Goal: Task Accomplishment & Management: Manage account settings

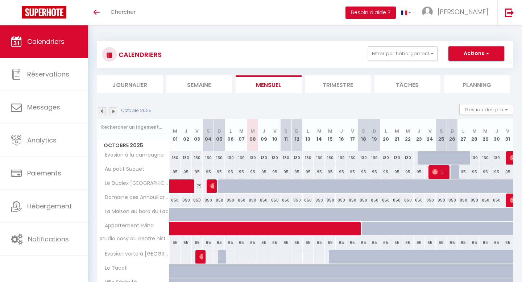
click at [483, 55] on button "Actions" at bounding box center [476, 53] width 56 height 14
click at [482, 35] on div "CALENDRIERS Filtrer par hébergement Tous Villa Sérénité [GEOGRAPHIC_DATA] Appar…" at bounding box center [305, 202] width 416 height 336
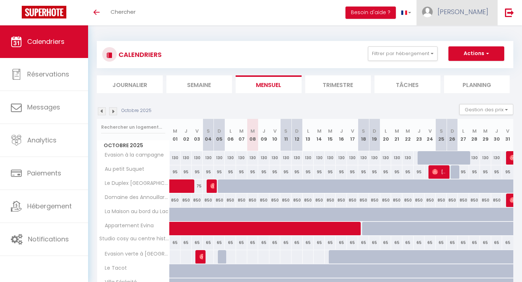
click at [475, 12] on span "[PERSON_NAME]" at bounding box center [462, 11] width 51 height 9
click at [461, 50] on link "Équipe" at bounding box center [468, 49] width 54 height 12
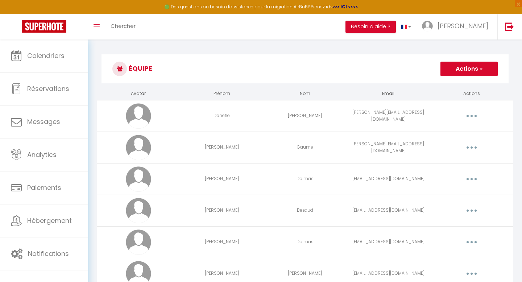
click at [481, 70] on span "button" at bounding box center [480, 68] width 5 height 7
click at [449, 85] on link "Ajouter un nouvel utilisateur" at bounding box center [453, 84] width 85 height 9
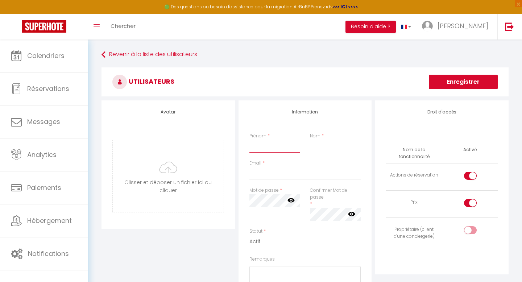
click at [264, 151] on input "Prénom" at bounding box center [274, 145] width 51 height 13
click at [321, 146] on input "Nom" at bounding box center [335, 145] width 51 height 13
click at [275, 173] on input "Email" at bounding box center [305, 173] width 112 height 13
click at [470, 231] on input "checkbox" at bounding box center [476, 231] width 13 height 11
checkbox input "true"
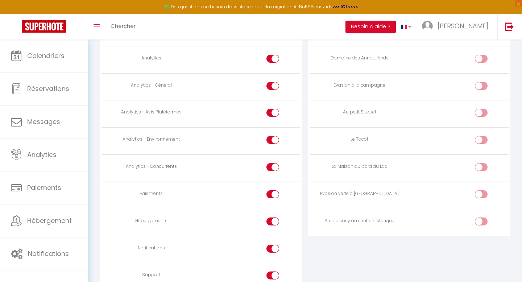
scroll to position [615, 0]
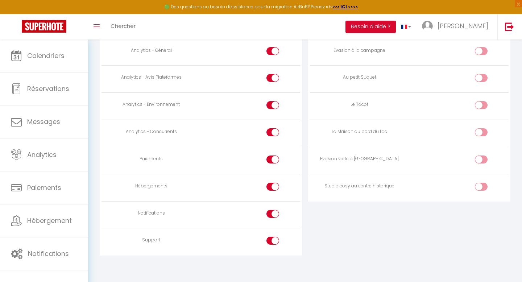
click at [269, 156] on div at bounding box center [272, 159] width 13 height 8
click at [273, 156] on input "checkbox" at bounding box center [279, 160] width 13 height 11
checkbox input "false"
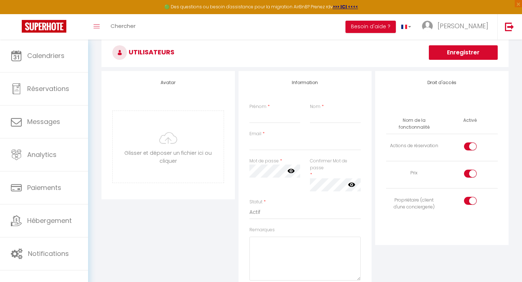
scroll to position [0, 0]
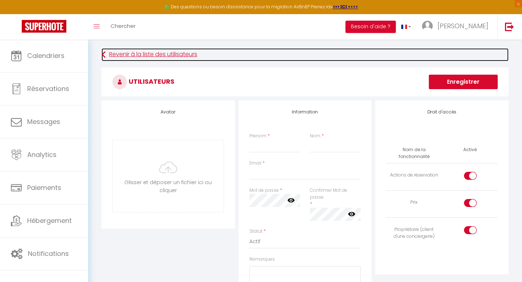
click at [108, 54] on link "Revenir à la liste des utilisateurs" at bounding box center [304, 54] width 407 height 13
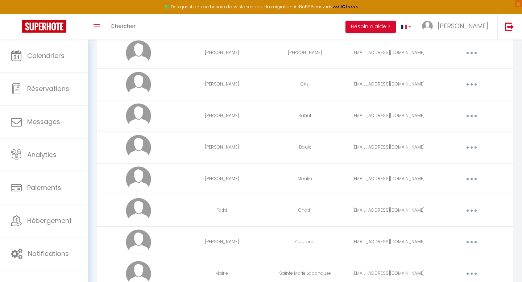
scroll to position [377, 0]
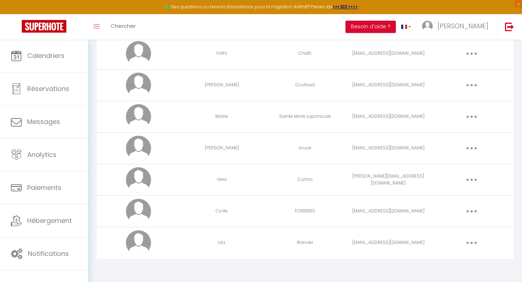
click at [370, 85] on td "[EMAIL_ADDRESS][DOMAIN_NAME]" at bounding box center [387, 85] width 83 height 32
click at [472, 87] on button "button" at bounding box center [471, 85] width 20 height 12
click at [448, 99] on link "Editer" at bounding box center [453, 102] width 54 height 12
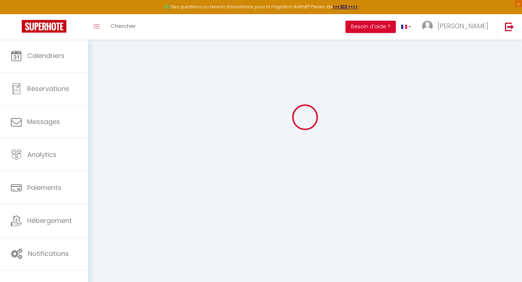
type input "[PERSON_NAME]"
type input "Coutaud"
type input "[EMAIL_ADDRESS][DOMAIN_NAME]"
type textarea "[URL][DOMAIN_NAME]"
checkbox input "true"
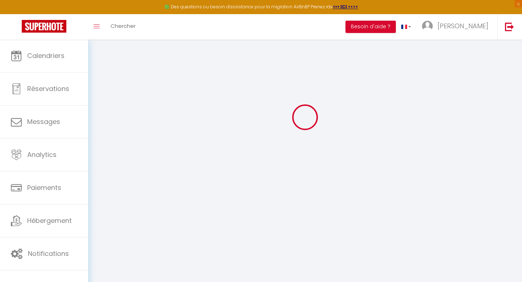
checkbox input "false"
checkbox input "true"
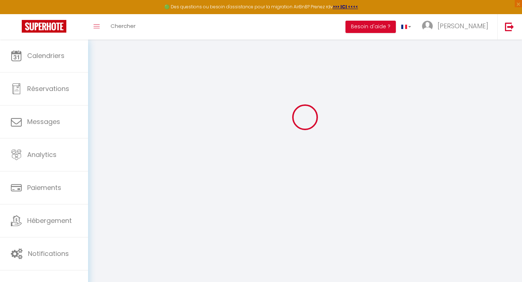
checkbox input "true"
checkbox input "false"
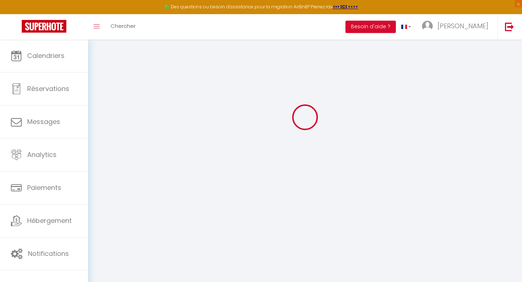
checkbox input "false"
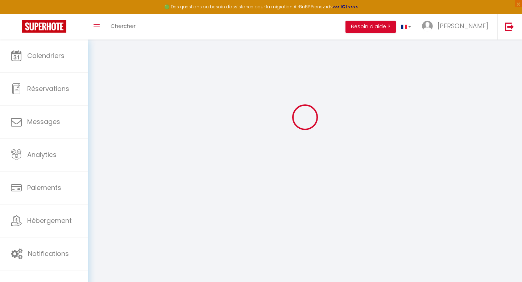
select select
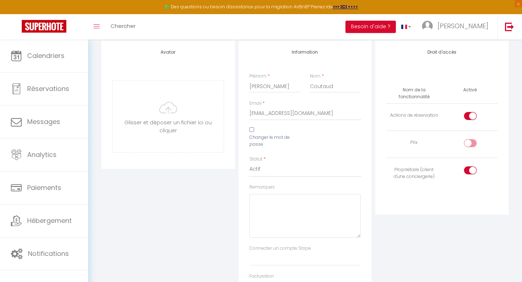
scroll to position [0, 0]
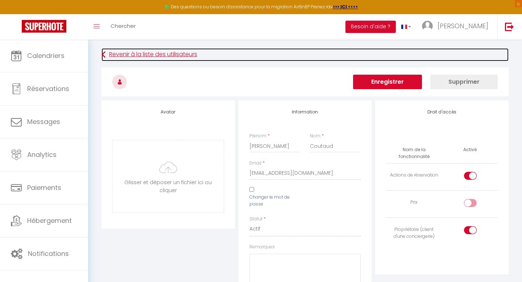
click at [298, 58] on link "Revenir à la liste des utilisateurs" at bounding box center [304, 54] width 407 height 13
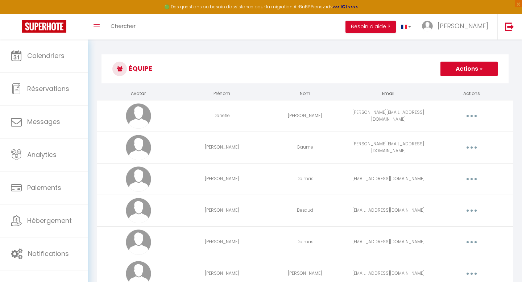
click at [466, 70] on button "Actions" at bounding box center [468, 69] width 57 height 14
click at [456, 82] on link "Ajouter un nouvel utilisateur" at bounding box center [453, 84] width 85 height 9
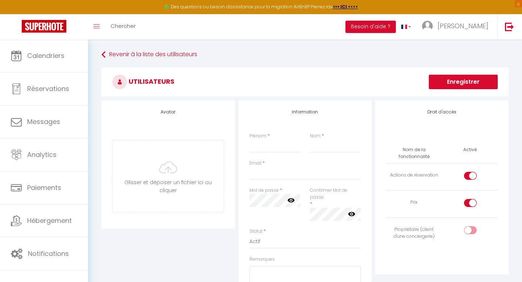
click at [470, 202] on input "checkbox" at bounding box center [476, 204] width 13 height 11
checkbox input "false"
click at [469, 229] on div at bounding box center [470, 230] width 13 height 8
click at [470, 229] on input "checkbox" at bounding box center [476, 231] width 13 height 11
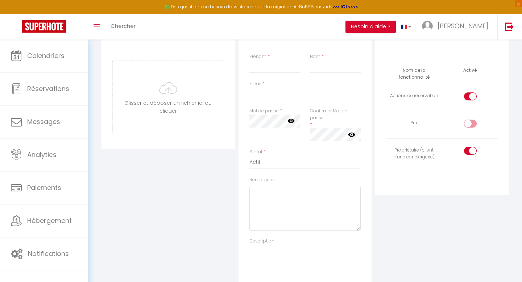
scroll to position [70, 0]
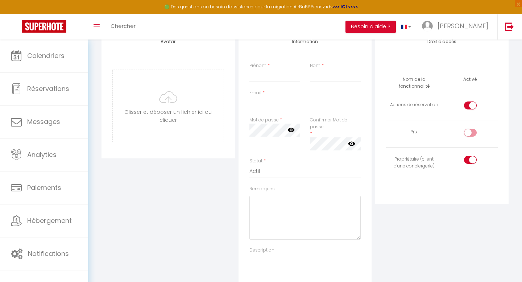
click at [467, 158] on div at bounding box center [470, 160] width 13 height 8
click at [470, 158] on input "checkbox" at bounding box center [476, 161] width 13 height 11
click at [468, 158] on div at bounding box center [470, 160] width 13 height 8
click at [470, 158] on input "checkbox" at bounding box center [476, 161] width 13 height 11
checkbox input "true"
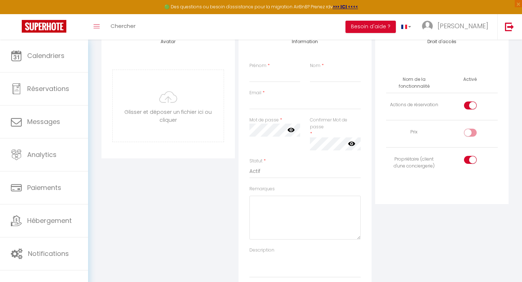
click at [470, 107] on input "checkbox" at bounding box center [476, 106] width 13 height 11
checkbox input "false"
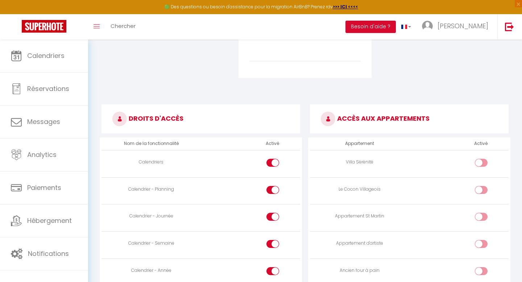
scroll to position [0, 0]
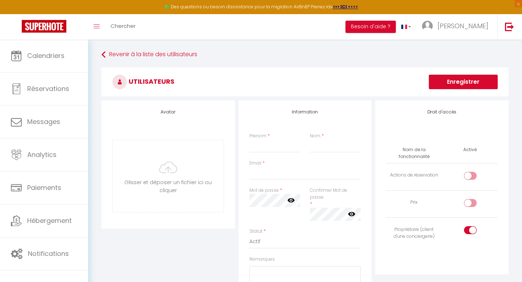
click at [470, 201] on input "checkbox" at bounding box center [476, 204] width 13 height 11
checkbox input "true"
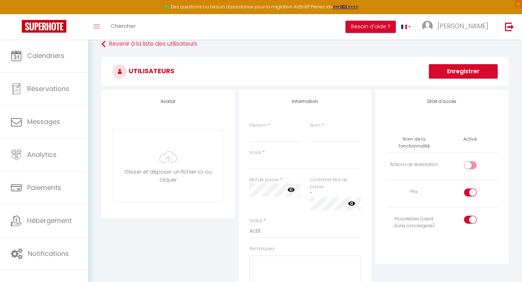
scroll to position [11, 0]
click at [470, 164] on input "checkbox" at bounding box center [476, 165] width 13 height 11
checkbox input "true"
click at [470, 191] on input "checkbox" at bounding box center [476, 193] width 13 height 11
checkbox input "false"
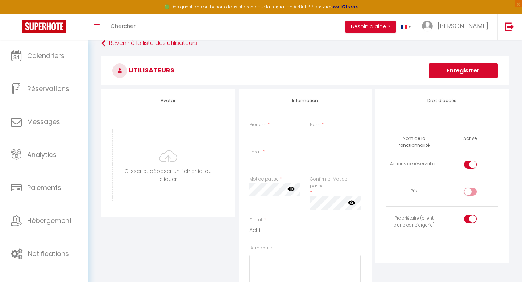
click at [472, 222] on input "checkbox" at bounding box center [476, 220] width 13 height 11
checkbox input "false"
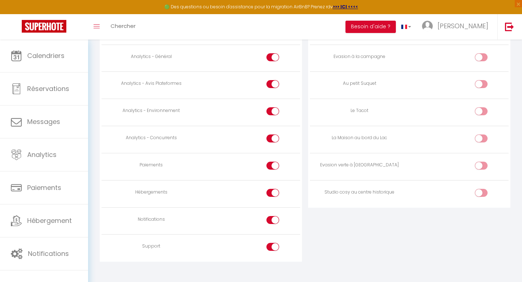
scroll to position [615, 0]
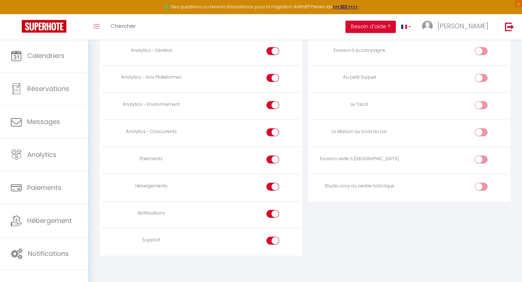
click at [273, 239] on input "checkbox" at bounding box center [279, 241] width 13 height 11
checkbox input "false"
click at [275, 212] on input "checkbox" at bounding box center [279, 215] width 13 height 11
checkbox input "false"
click at [272, 186] on div at bounding box center [272, 187] width 13 height 8
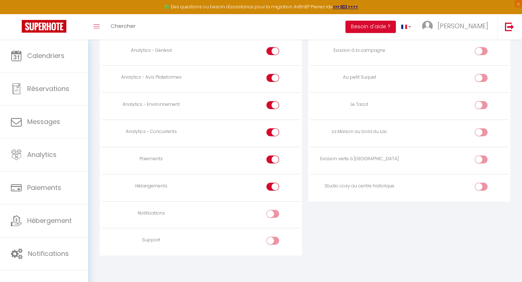
click at [273, 186] on input "checkbox" at bounding box center [279, 188] width 13 height 11
checkbox input "false"
click at [272, 156] on div at bounding box center [272, 159] width 13 height 8
click at [273, 156] on input "checkbox" at bounding box center [279, 160] width 13 height 11
checkbox input "false"
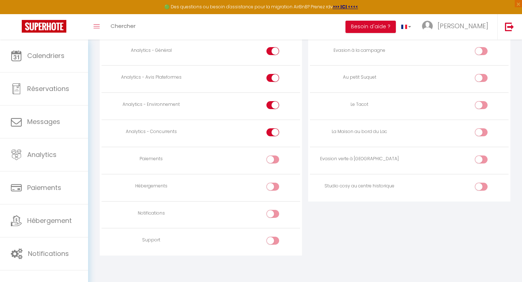
click at [270, 131] on div at bounding box center [272, 132] width 13 height 8
click at [273, 131] on input "checkbox" at bounding box center [279, 133] width 13 height 11
checkbox input "false"
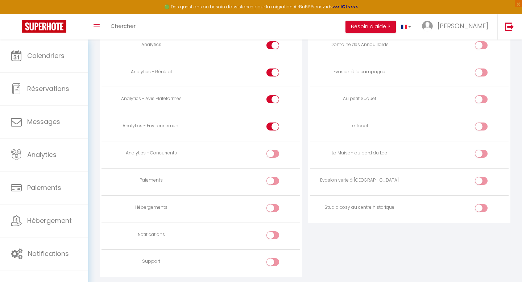
click at [271, 126] on div at bounding box center [272, 126] width 13 height 8
click at [273, 126] on input "checkbox" at bounding box center [279, 127] width 13 height 11
checkbox input "false"
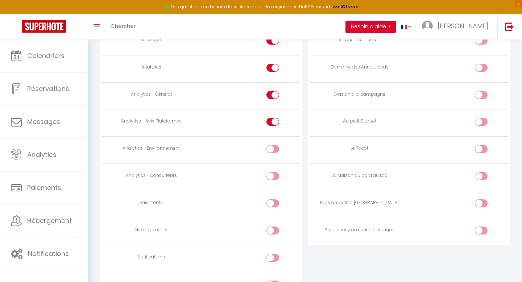
click at [272, 122] on div at bounding box center [272, 122] width 13 height 8
click at [273, 122] on input "checkbox" at bounding box center [279, 123] width 13 height 11
checkbox input "false"
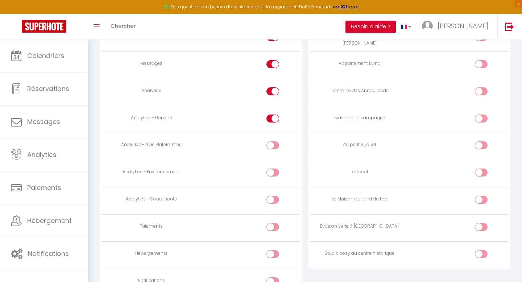
click at [272, 114] on div at bounding box center [272, 118] width 13 height 8
click at [273, 114] on input "checkbox" at bounding box center [279, 119] width 13 height 11
checkbox input "false"
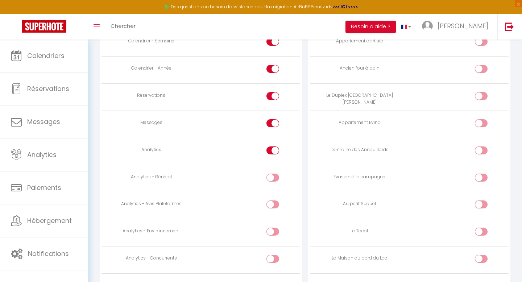
scroll to position [487, 0]
click at [272, 150] on div at bounding box center [272, 151] width 13 height 8
click at [273, 150] on input "checkbox" at bounding box center [279, 152] width 13 height 11
checkbox input "false"
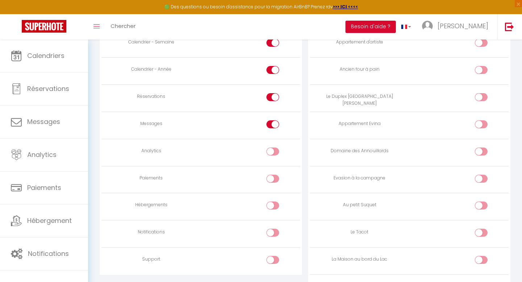
click at [272, 124] on div at bounding box center [272, 124] width 13 height 8
click at [273, 124] on input "checkbox" at bounding box center [279, 125] width 13 height 11
checkbox input "false"
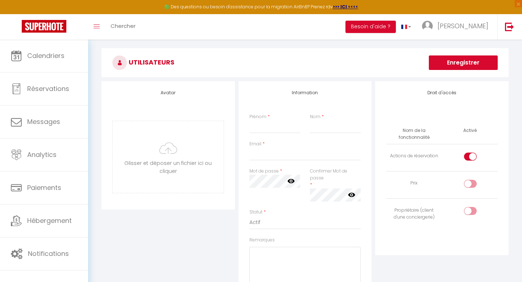
scroll to position [0, 0]
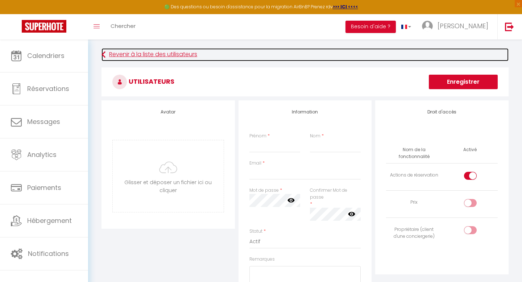
click at [112, 55] on link "Revenir à la liste des utilisateurs" at bounding box center [304, 54] width 407 height 13
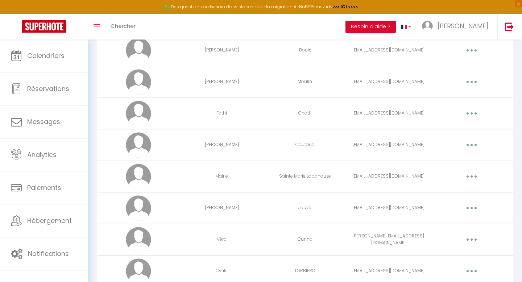
scroll to position [377, 0]
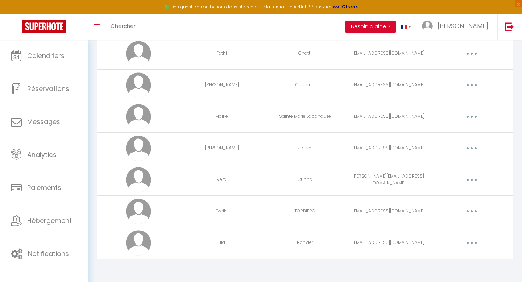
click at [473, 243] on button "button" at bounding box center [471, 243] width 20 height 12
click at [437, 260] on link "Editer" at bounding box center [453, 259] width 54 height 12
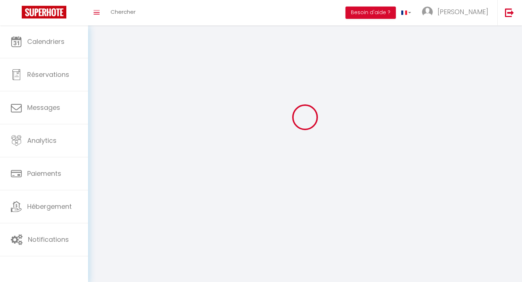
type input "Lila"
type input "Ranvier"
type input "[EMAIL_ADDRESS][DOMAIN_NAME]"
type textarea "[URL][DOMAIN_NAME]"
checkbox input "true"
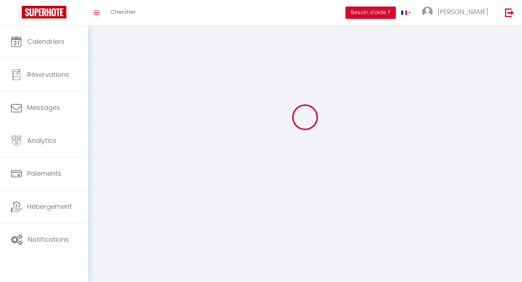
checkbox input "false"
checkbox input "true"
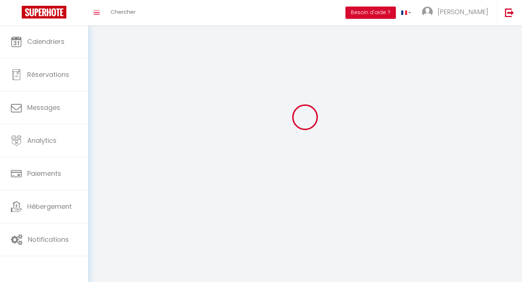
checkbox input "true"
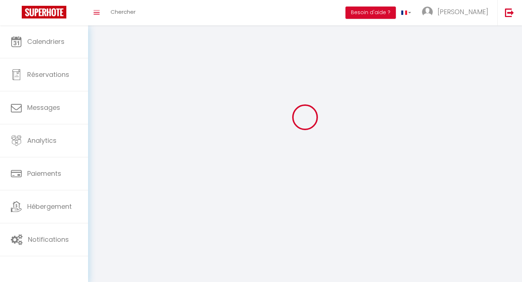
checkbox input "true"
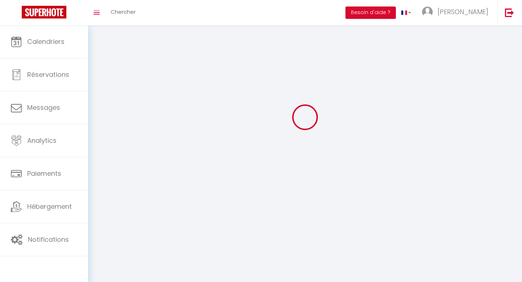
checkbox input "true"
select select
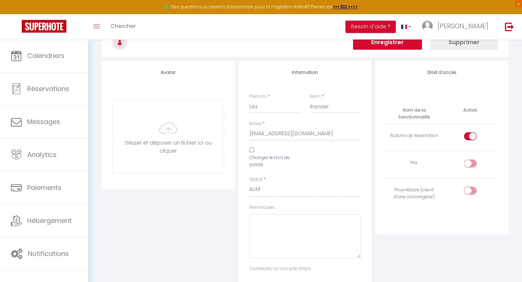
scroll to position [654, 0]
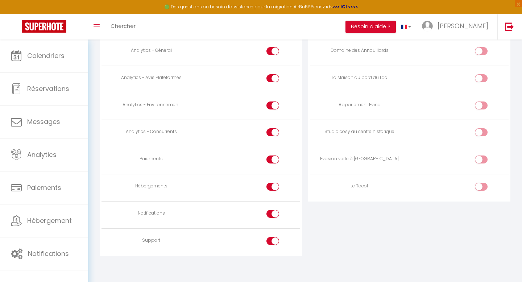
click at [272, 239] on div at bounding box center [272, 241] width 13 height 8
click at [273, 239] on input "checkbox" at bounding box center [279, 242] width 13 height 11
checkbox input "false"
click at [275, 210] on input "checkbox" at bounding box center [279, 215] width 13 height 11
checkbox input "false"
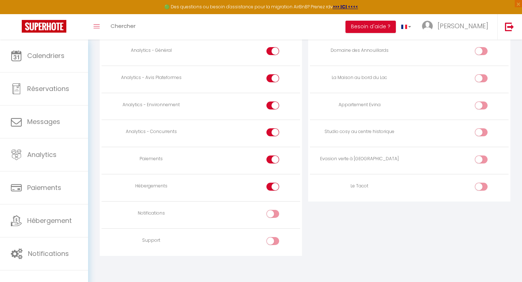
click at [275, 187] on input "checkbox" at bounding box center [279, 188] width 13 height 11
checkbox input "false"
click at [270, 160] on div at bounding box center [272, 159] width 13 height 8
click at [273, 160] on input "checkbox" at bounding box center [279, 160] width 13 height 11
checkbox input "false"
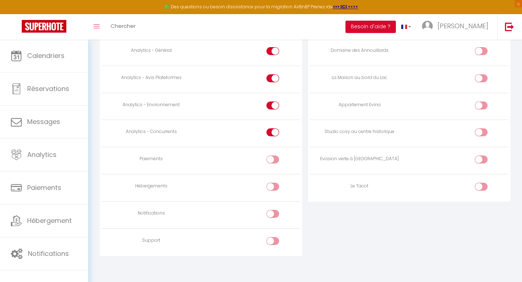
click at [271, 132] on div at bounding box center [272, 132] width 13 height 8
click at [273, 132] on input "checkbox" at bounding box center [279, 133] width 13 height 11
checkbox input "false"
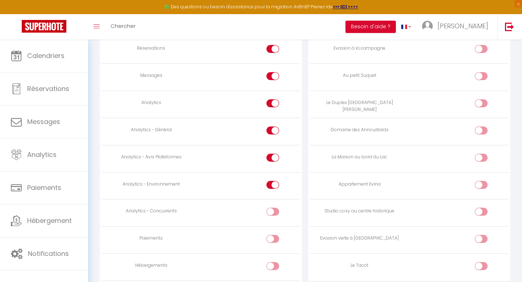
scroll to position [573, 0]
click at [266, 186] on td at bounding box center [250, 186] width 99 height 27
click at [272, 185] on div at bounding box center [272, 186] width 13 height 8
click at [273, 185] on input "checkbox" at bounding box center [279, 187] width 13 height 11
checkbox input "false"
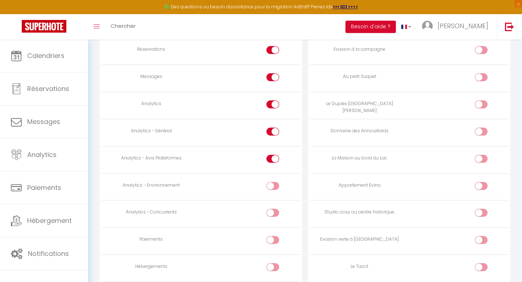
click at [272, 156] on div at bounding box center [272, 159] width 13 height 8
click at [273, 156] on input "checkbox" at bounding box center [279, 160] width 13 height 11
checkbox input "false"
click at [273, 131] on input "checkbox" at bounding box center [279, 132] width 13 height 11
checkbox input "false"
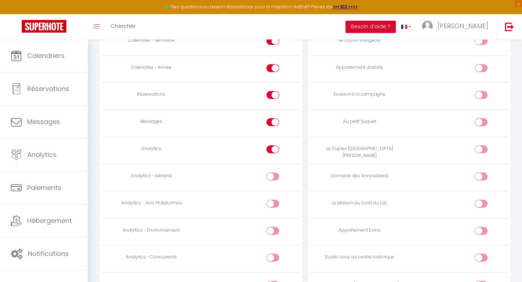
scroll to position [526, 0]
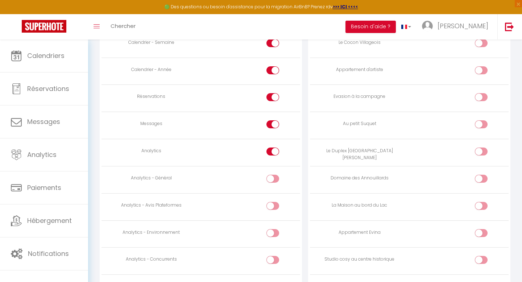
click at [273, 149] on input "checkbox" at bounding box center [279, 152] width 13 height 11
checkbox input "false"
click at [273, 123] on input "checkbox" at bounding box center [279, 125] width 13 height 11
checkbox input "false"
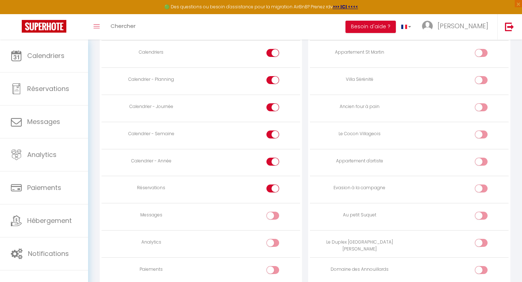
scroll to position [387, 0]
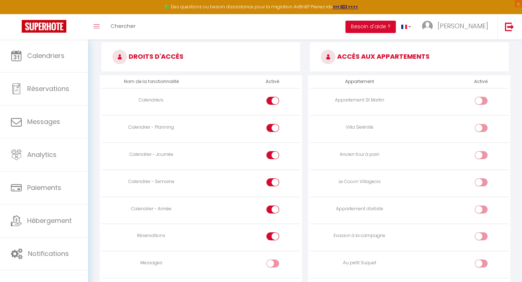
click at [480, 101] on div at bounding box center [480, 101] width 13 height 8
click at [481, 101] on input "checkbox" at bounding box center [487, 102] width 13 height 11
checkbox input "true"
click at [481, 128] on input "checkbox" at bounding box center [487, 129] width 13 height 11
checkbox input "true"
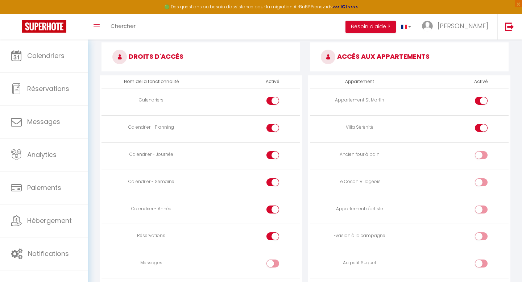
click at [481, 152] on input "checkbox" at bounding box center [487, 156] width 13 height 11
checkbox input "true"
click at [478, 184] on div at bounding box center [480, 182] width 13 height 8
click at [481, 184] on input "checkbox" at bounding box center [487, 183] width 13 height 11
checkbox input "true"
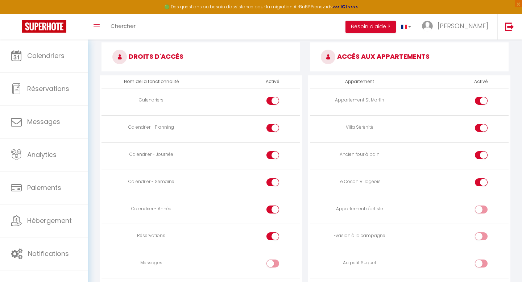
click at [479, 205] on div at bounding box center [480, 209] width 13 height 8
click at [481, 205] on input "checkbox" at bounding box center [487, 210] width 13 height 11
checkbox input "true"
click at [478, 237] on div at bounding box center [480, 236] width 13 height 8
click at [481, 237] on input "checkbox" at bounding box center [487, 237] width 13 height 11
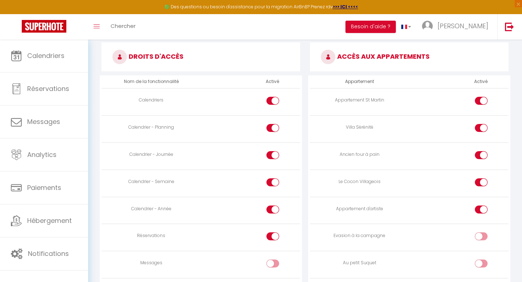
checkbox input "true"
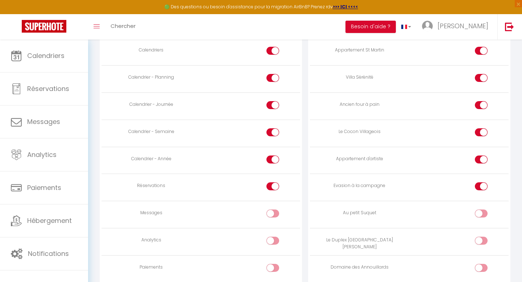
scroll to position [439, 0]
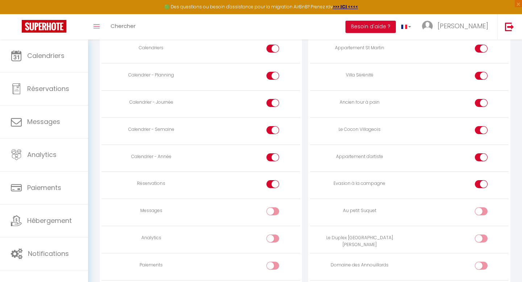
click at [483, 211] on input "checkbox" at bounding box center [487, 212] width 13 height 11
checkbox input "true"
click at [482, 237] on input "checkbox" at bounding box center [487, 239] width 13 height 11
checkbox input "true"
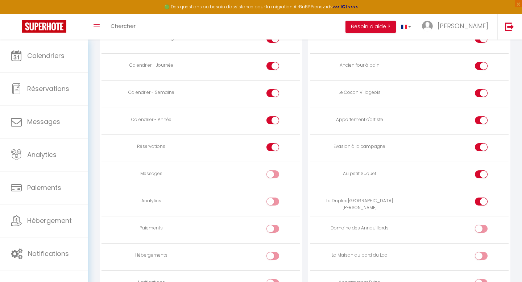
scroll to position [490, 0]
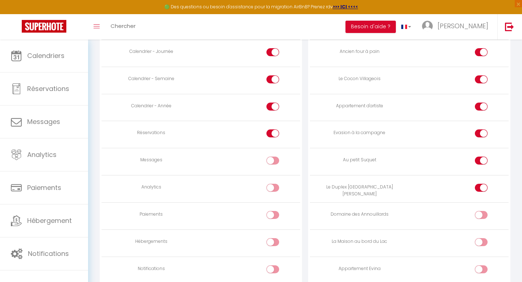
click at [481, 212] on input "checkbox" at bounding box center [487, 216] width 13 height 11
checkbox input "true"
click at [480, 239] on label at bounding box center [480, 243] width 13 height 11
click at [481, 239] on input "checkbox" at bounding box center [487, 243] width 13 height 11
checkbox input "true"
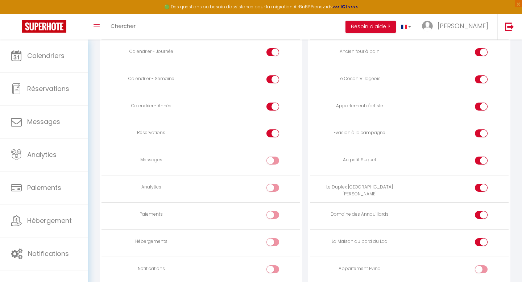
click at [479, 269] on div at bounding box center [480, 269] width 13 height 8
click at [481, 269] on input "checkbox" at bounding box center [487, 270] width 13 height 11
checkbox input "true"
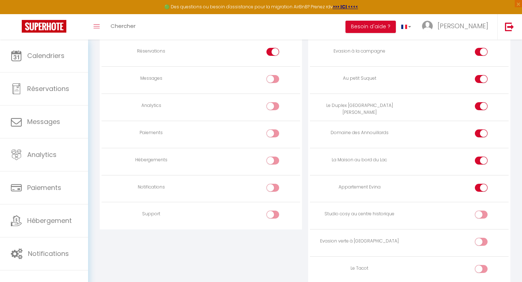
scroll to position [590, 0]
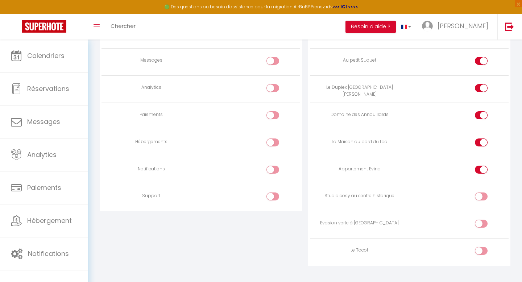
click at [481, 139] on input "checkbox" at bounding box center [487, 143] width 13 height 11
click at [480, 140] on div at bounding box center [480, 142] width 13 height 8
click at [481, 140] on input "checkbox" at bounding box center [487, 143] width 13 height 11
checkbox input "true"
click at [481, 248] on input "checkbox" at bounding box center [487, 252] width 13 height 11
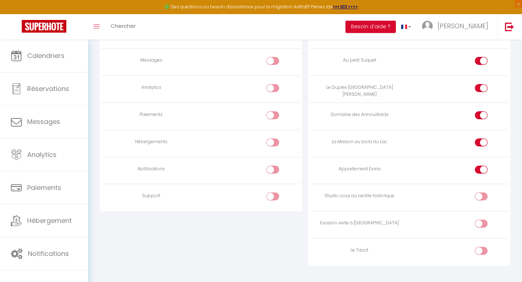
checkbox input "true"
click at [480, 222] on div at bounding box center [480, 223] width 13 height 8
click at [481, 222] on input "checkbox" at bounding box center [487, 224] width 13 height 11
checkbox input "true"
click at [480, 193] on div at bounding box center [480, 196] width 13 height 8
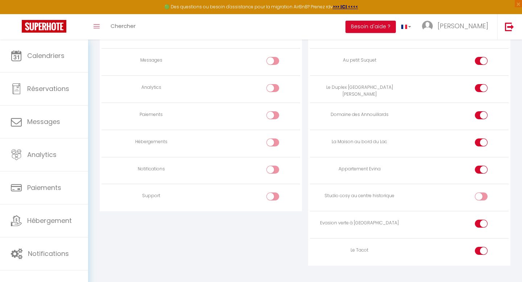
click at [481, 193] on input "checkbox" at bounding box center [487, 197] width 13 height 11
click at [481, 198] on input "checkbox" at bounding box center [487, 197] width 13 height 11
checkbox input "false"
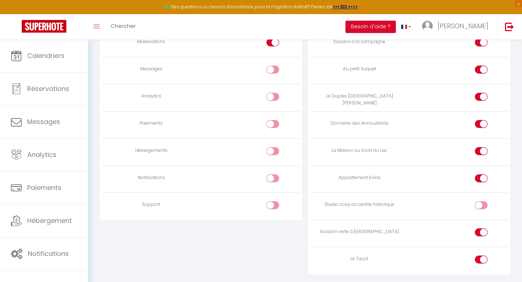
scroll to position [583, 0]
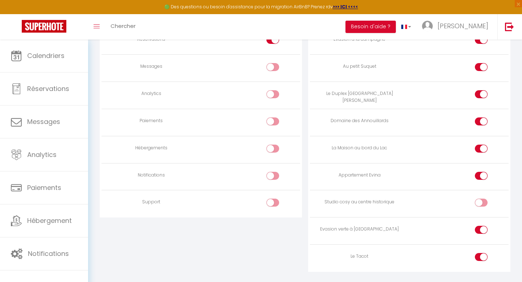
click at [481, 173] on input "checkbox" at bounding box center [487, 177] width 13 height 11
checkbox input "false"
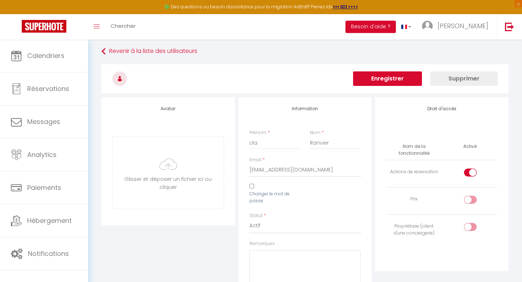
scroll to position [0, 0]
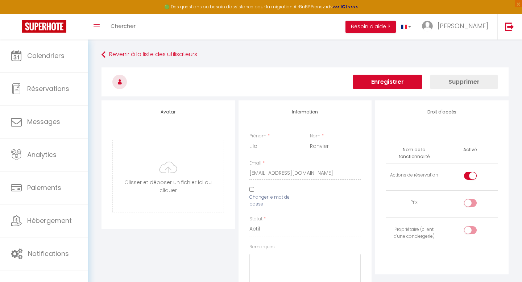
click at [399, 80] on button "Enregistrer" at bounding box center [387, 82] width 69 height 14
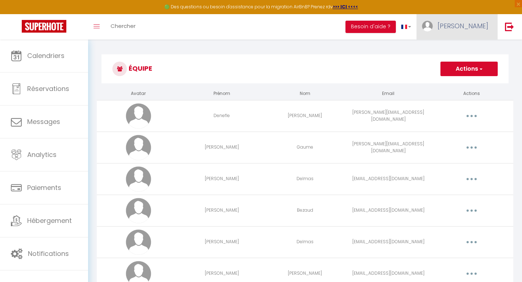
click at [478, 25] on span "[PERSON_NAME]" at bounding box center [462, 25] width 51 height 9
click at [459, 63] on link "Équipe" at bounding box center [468, 63] width 54 height 12
click at [377, 68] on h3 "Équipe" at bounding box center [304, 68] width 407 height 29
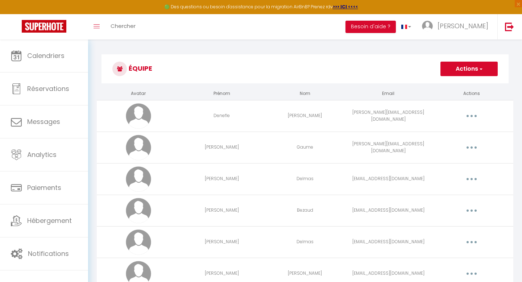
click at [462, 71] on button "Actions" at bounding box center [468, 69] width 57 height 14
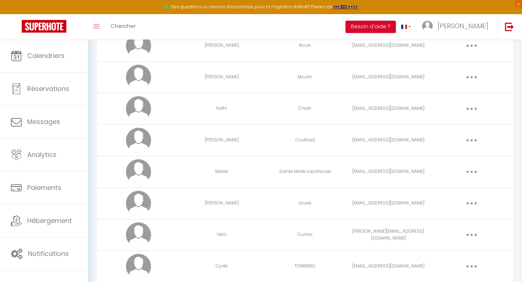
scroll to position [377, 0]
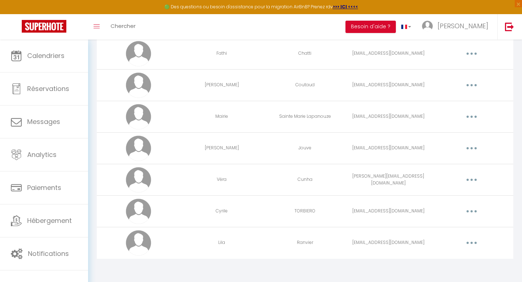
click at [315, 213] on td "TORBIERO" at bounding box center [304, 211] width 83 height 32
click at [470, 212] on icon "button" at bounding box center [471, 211] width 2 height 2
